Goal: Task Accomplishment & Management: Use online tool/utility

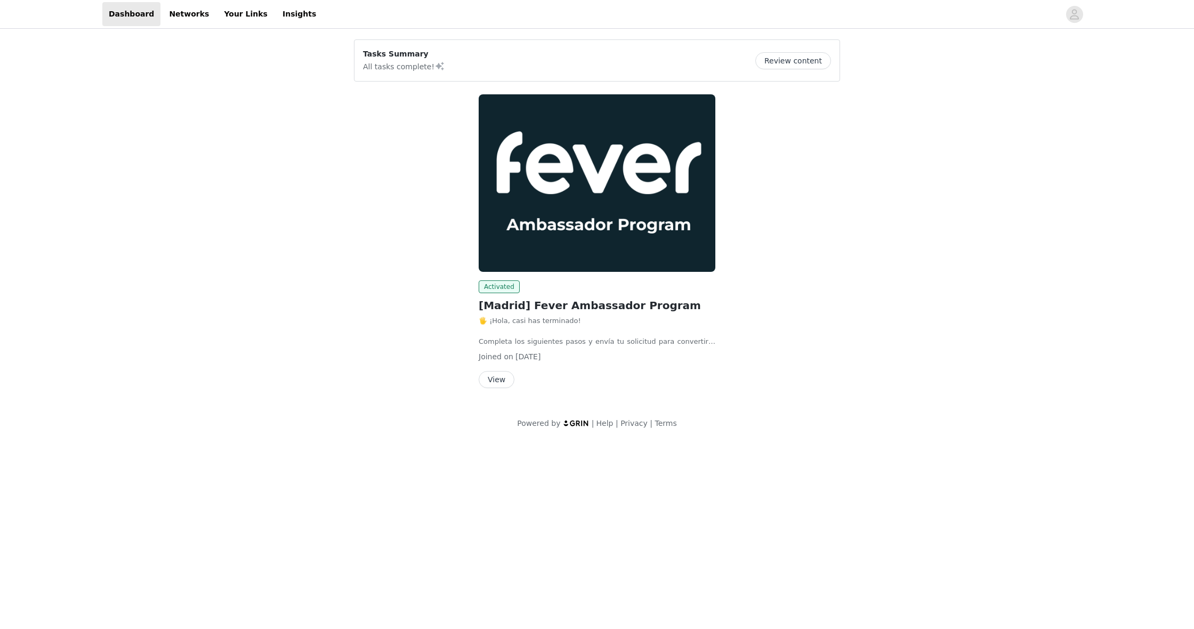
scroll to position [1, 0]
click at [504, 371] on button "View" at bounding box center [497, 379] width 36 height 17
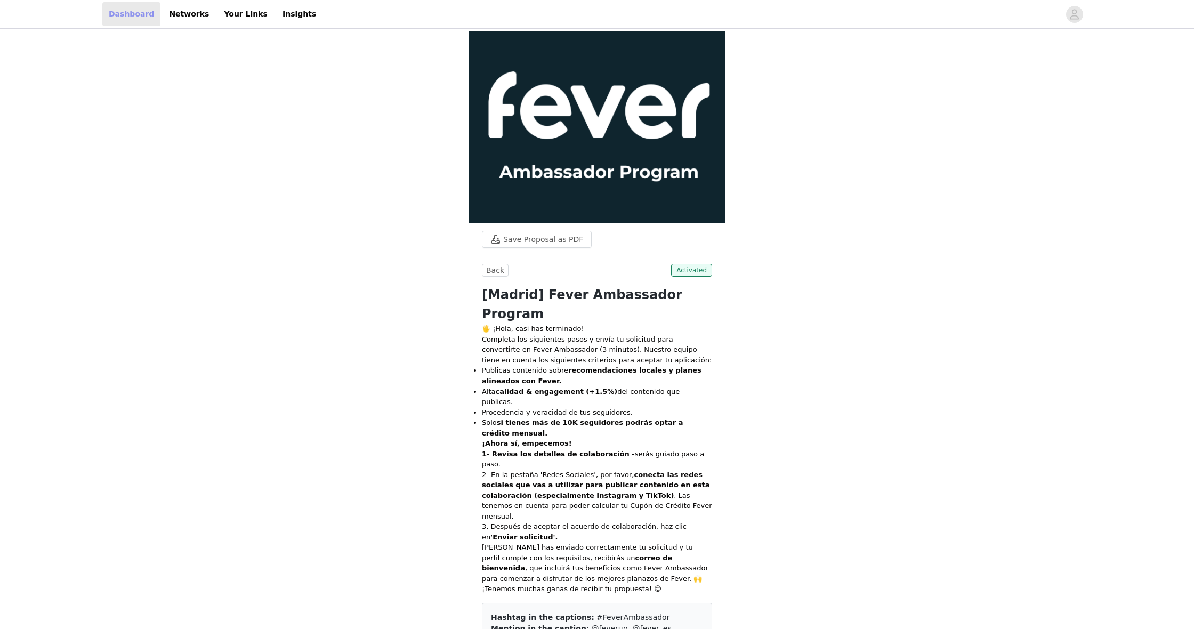
click at [139, 19] on link "Dashboard" at bounding box center [131, 14] width 58 height 24
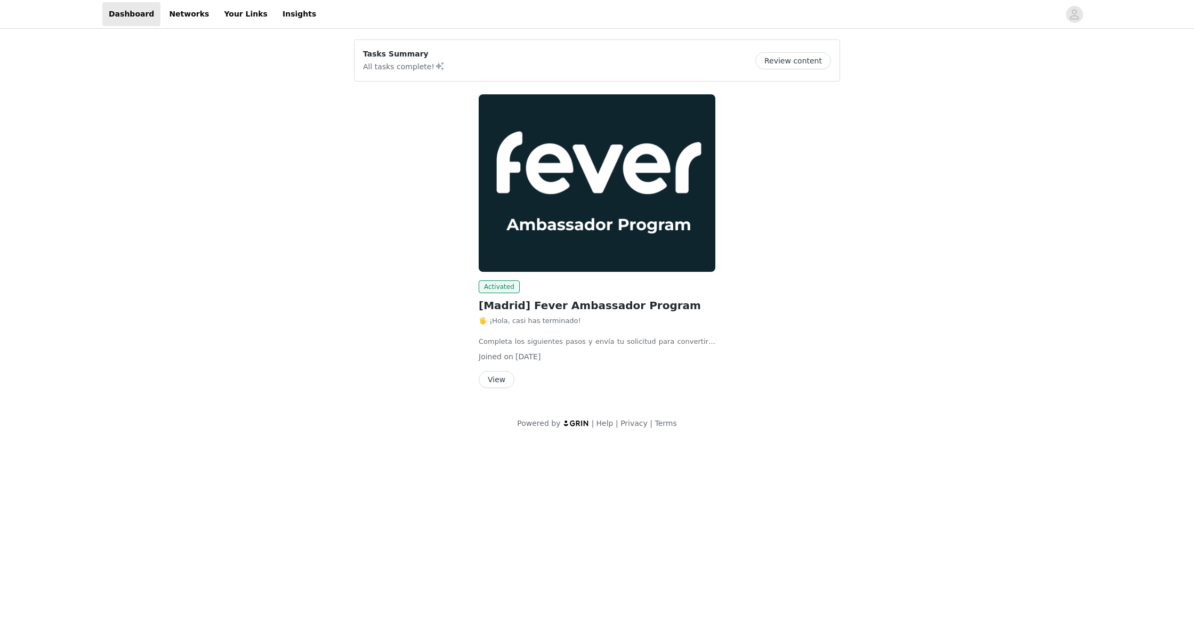
click at [501, 371] on button "View" at bounding box center [497, 379] width 36 height 17
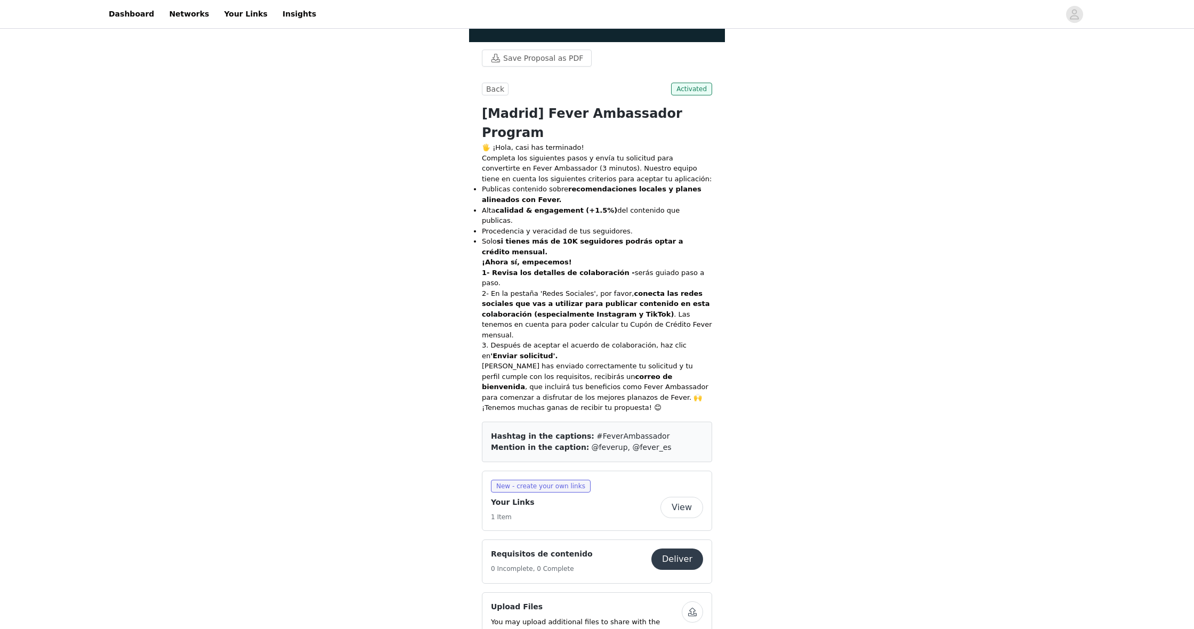
scroll to position [202, 0]
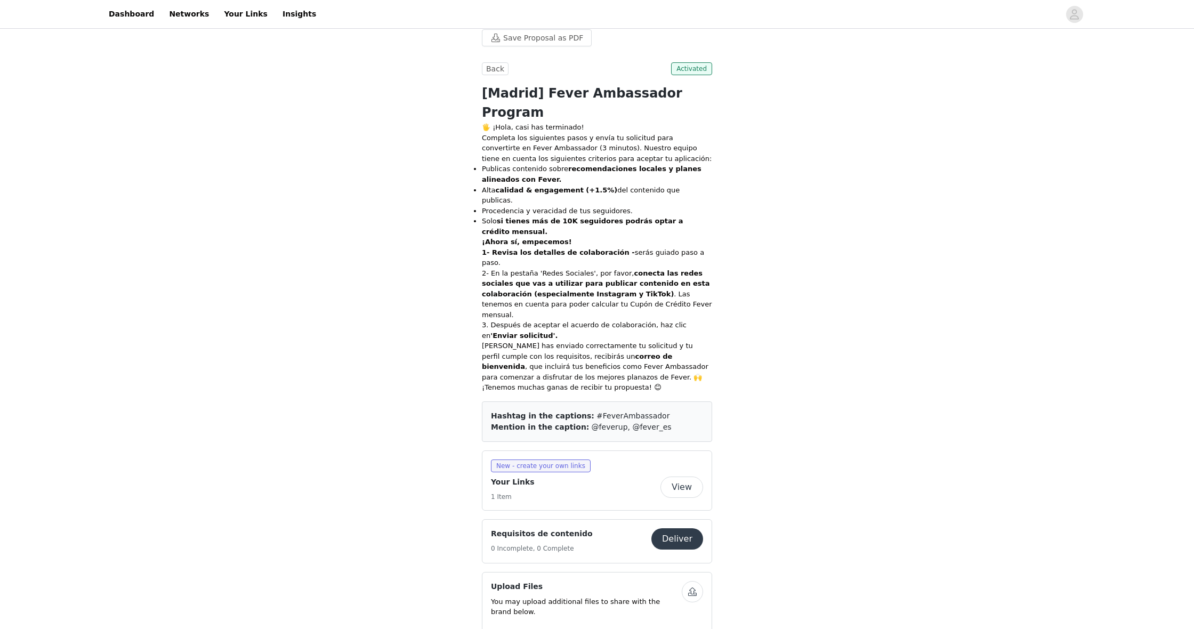
click at [682, 477] on button "View" at bounding box center [682, 487] width 43 height 21
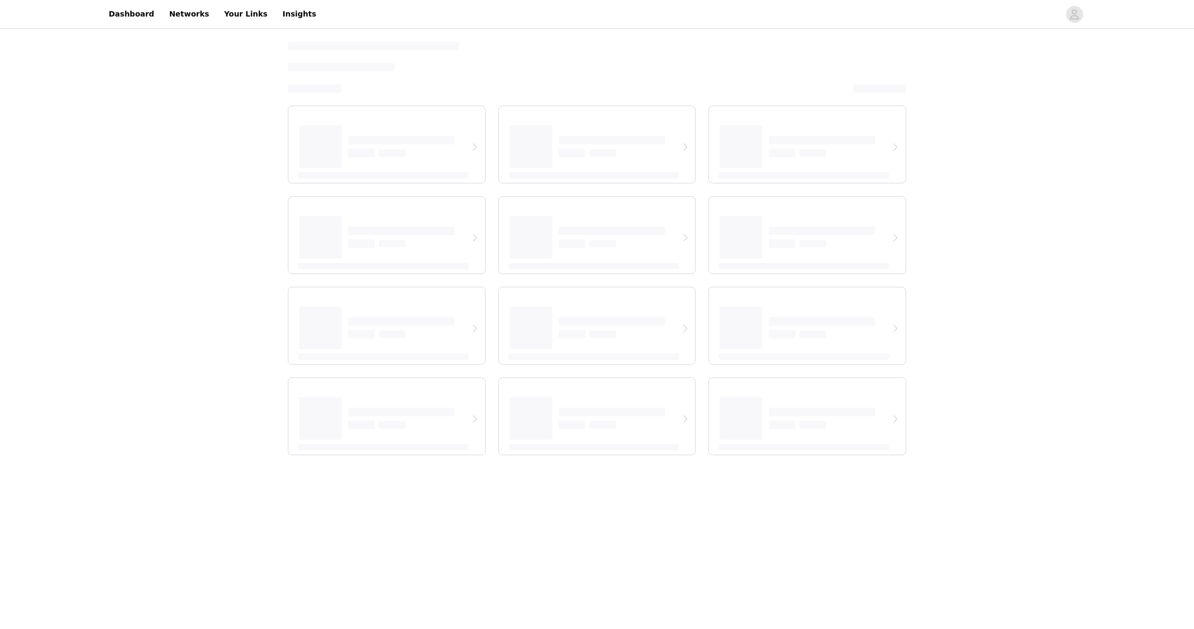
select select "12"
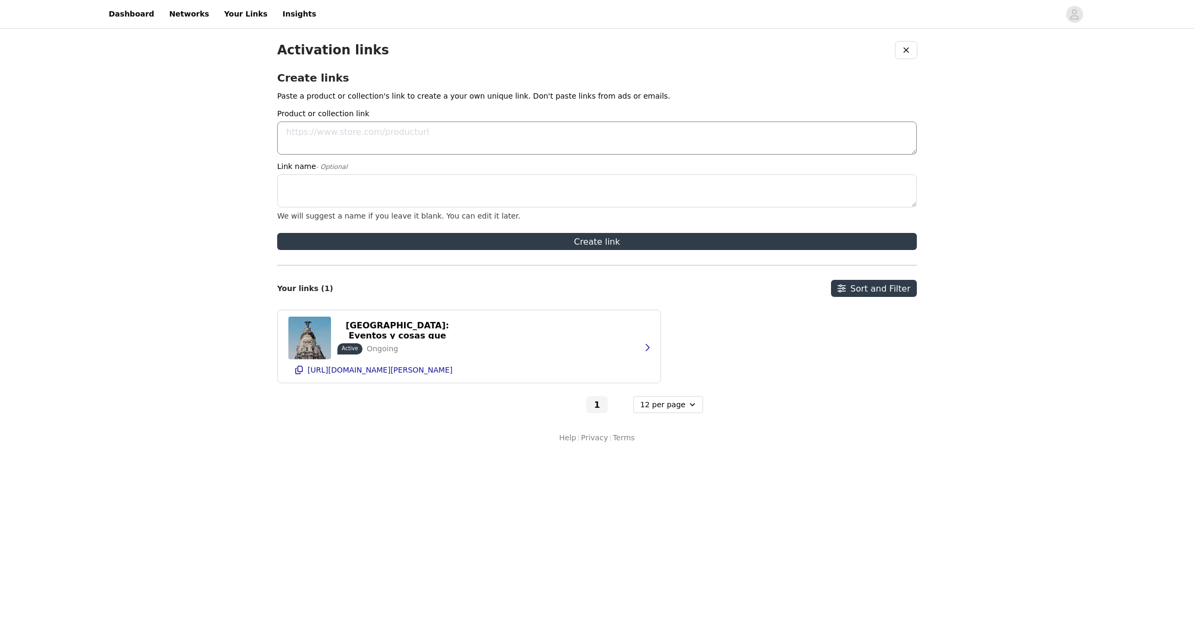
click at [327, 139] on textarea "Product or collection link" at bounding box center [597, 138] width 640 height 33
paste textarea "[URL][DOMAIN_NAME]"
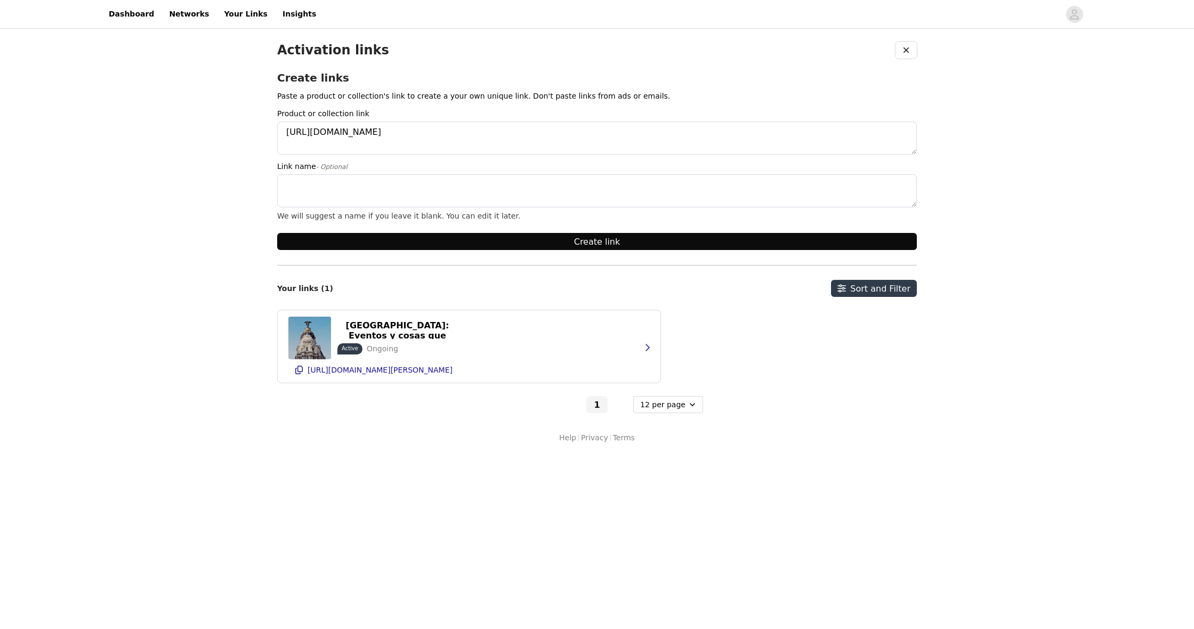
type textarea "[URL][DOMAIN_NAME]"
click at [586, 243] on button "Create link" at bounding box center [597, 241] width 640 height 17
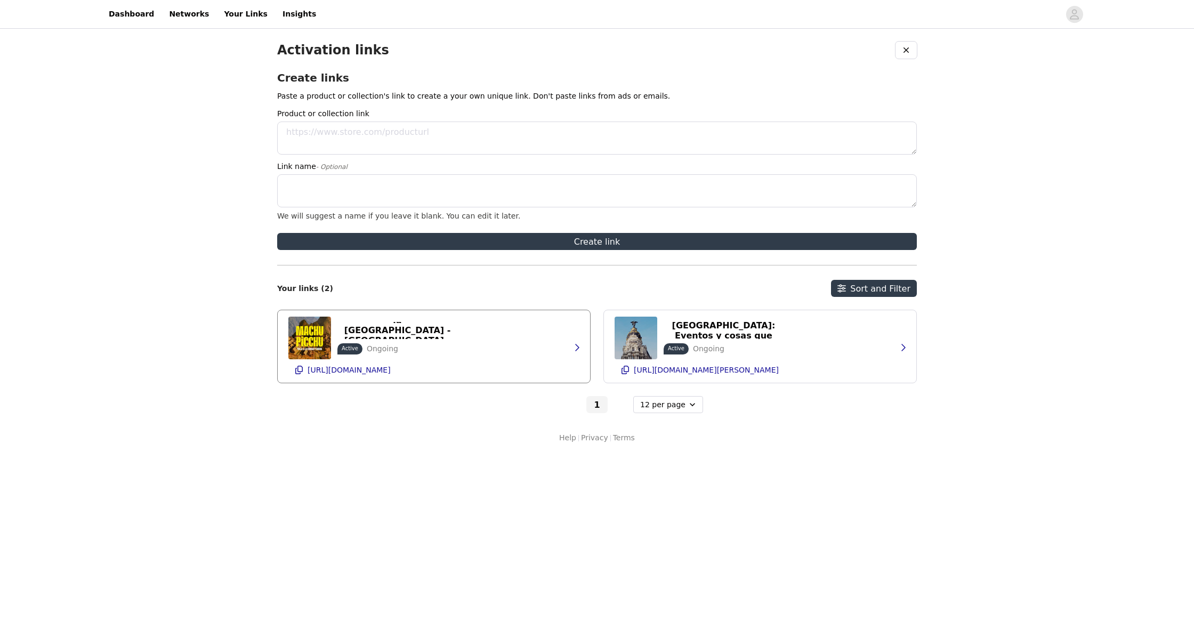
click at [495, 359] on div "Machu Picchu: Viaje a la [GEOGRAPHIC_DATA] - [GEOGRAPHIC_DATA] - Entradas | Fev…" at bounding box center [433, 346] width 291 height 73
click at [391, 372] on p "[URL][DOMAIN_NAME]" at bounding box center [349, 370] width 83 height 9
click at [578, 347] on icon "button" at bounding box center [577, 347] width 4 height 7
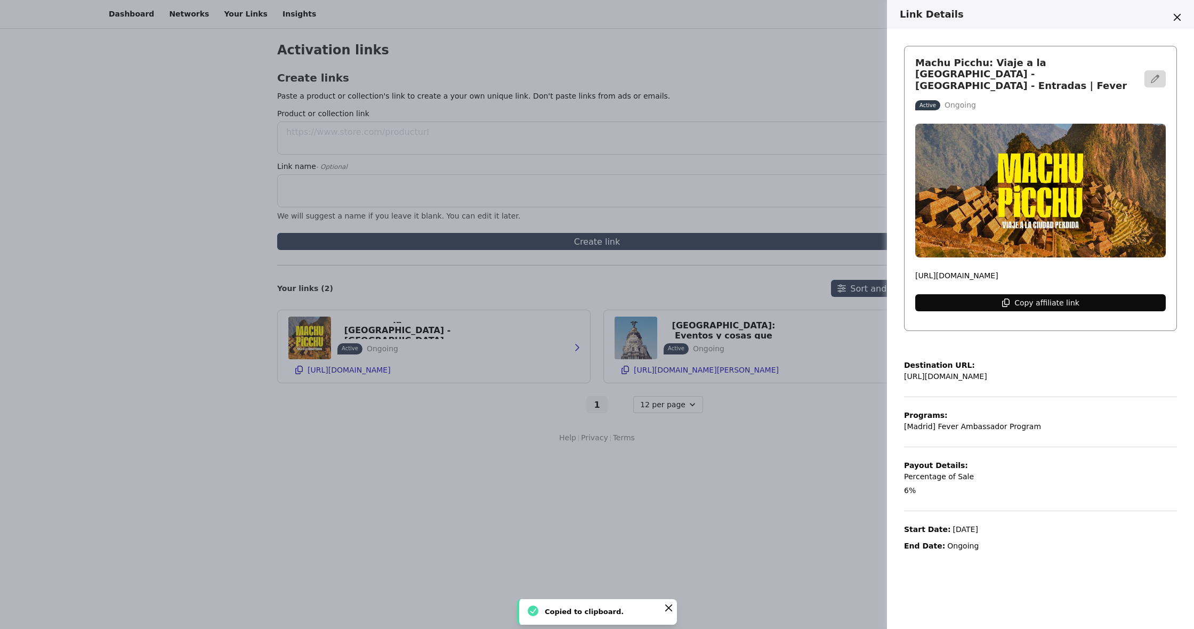
click at [1068, 299] on p "Copy affiliate link" at bounding box center [1046, 303] width 65 height 9
